Goal: Task Accomplishment & Management: Complete application form

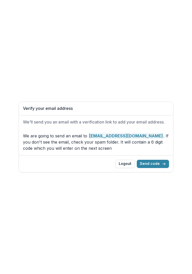
click at [159, 160] on button "Send code" at bounding box center [153, 164] width 32 height 8
click at [163, 162] on icon "button" at bounding box center [163, 164] width 4 height 4
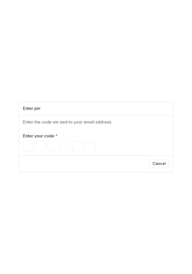
click at [29, 147] on input "Please enter your pin code" at bounding box center [28, 146] width 10 height 10
type input "*"
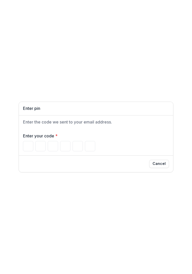
type input "*"
